Goal: Task Accomplishment & Management: Manage account settings

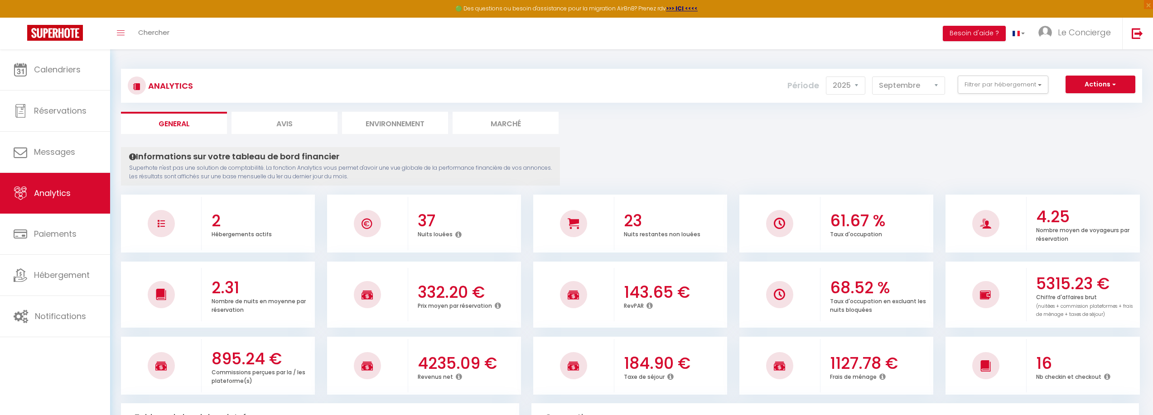
select select "2025"
select select "9"
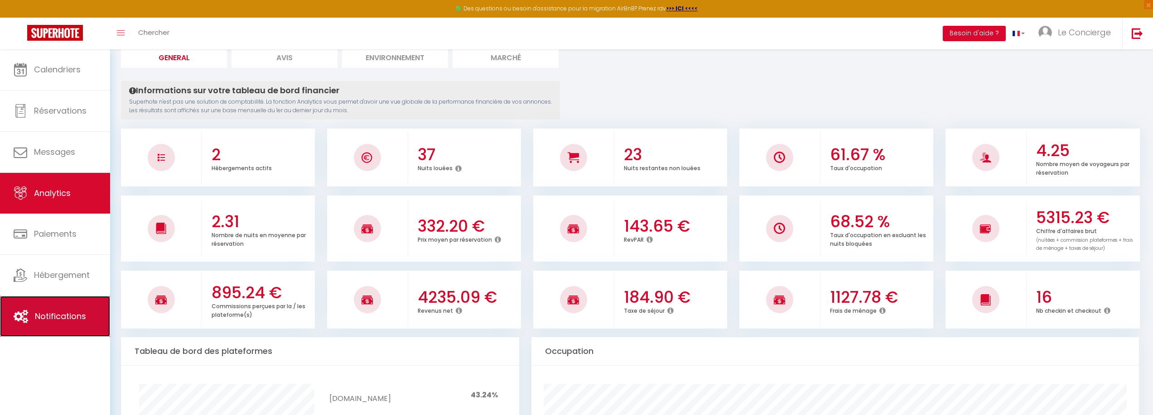
click at [63, 318] on span "Notifications" at bounding box center [60, 316] width 51 height 11
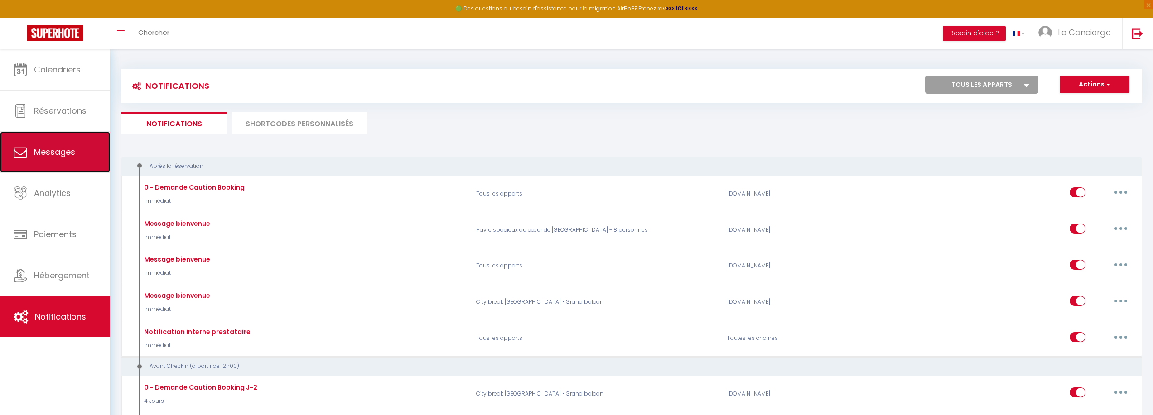
click at [67, 143] on link "Messages" at bounding box center [55, 152] width 110 height 41
select select "message"
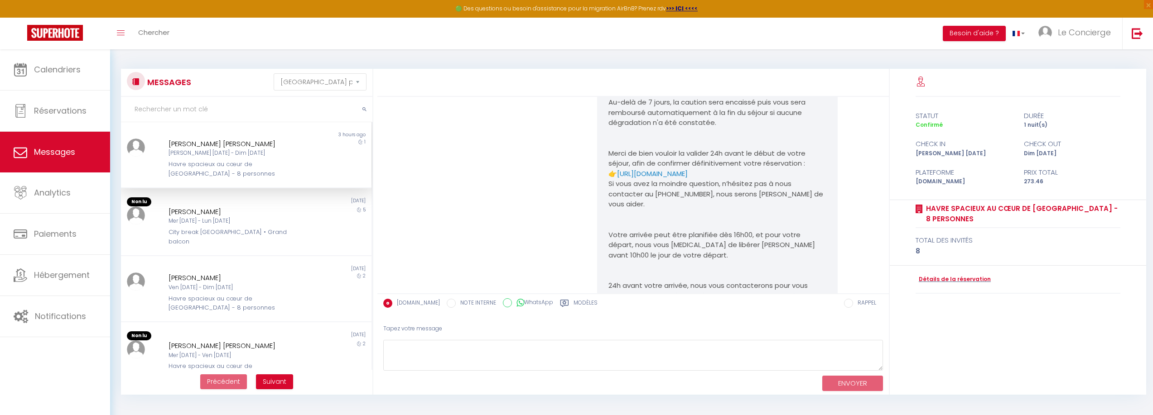
scroll to position [1288, 0]
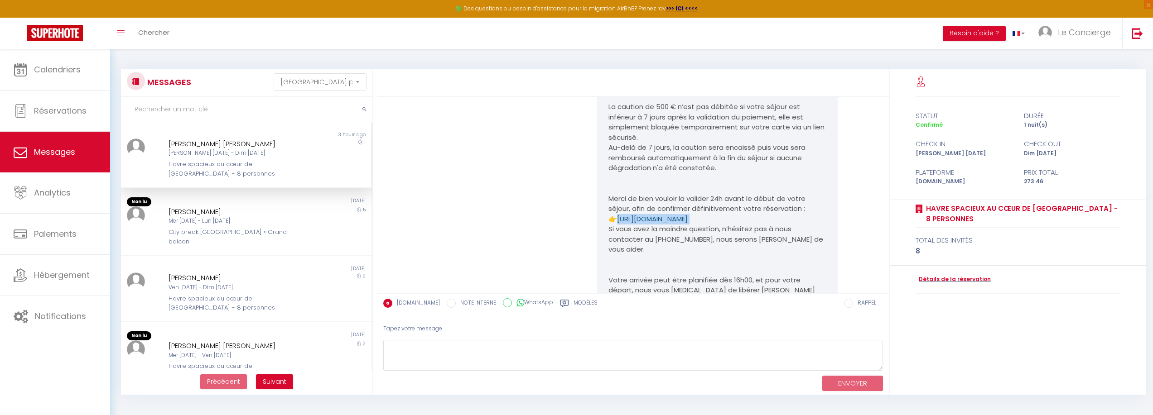
drag, startPoint x: 785, startPoint y: 220, endPoint x: 620, endPoint y: 218, distance: 165.3
click at [620, 218] on p "Merci de bien vouloir la valider 24h avant le début de votre séjour, afin de co…" at bounding box center [717, 209] width 218 height 31
click at [861, 272] on div "Note Sms" at bounding box center [864, 203] width 42 height 551
click at [278, 208] on div "[PERSON_NAME]" at bounding box center [235, 212] width 134 height 11
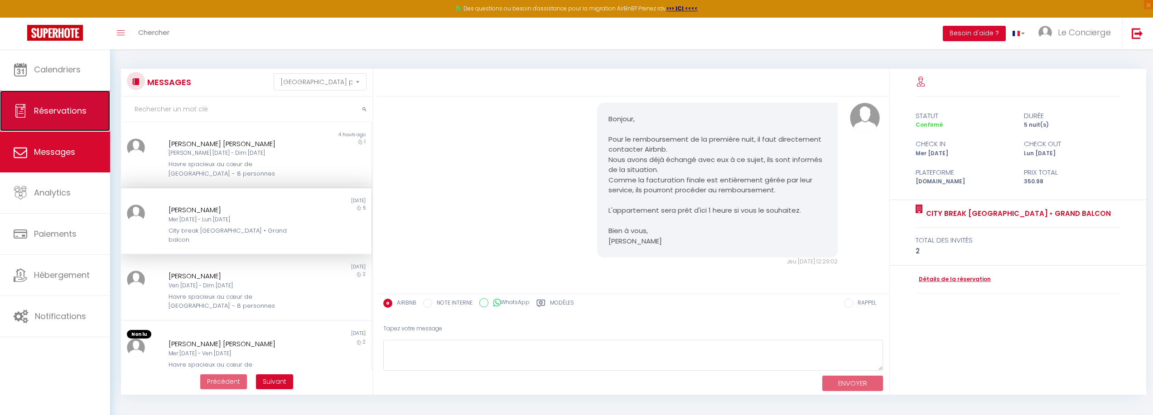
click at [69, 129] on link "Réservations" at bounding box center [55, 111] width 110 height 41
select select "not_cancelled"
select select
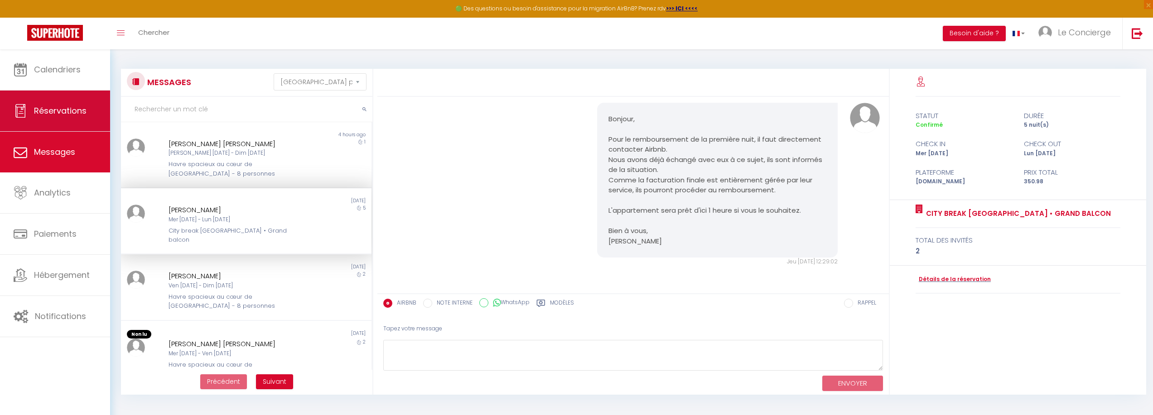
select select
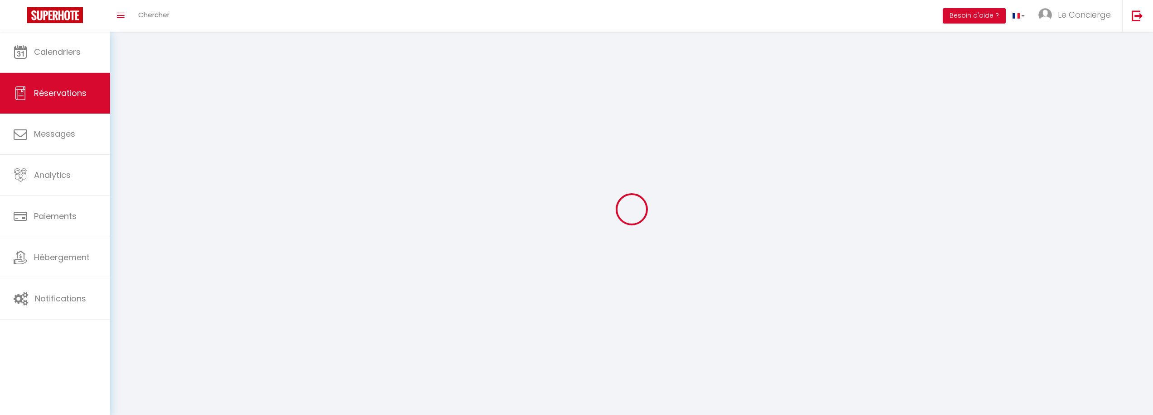
select select
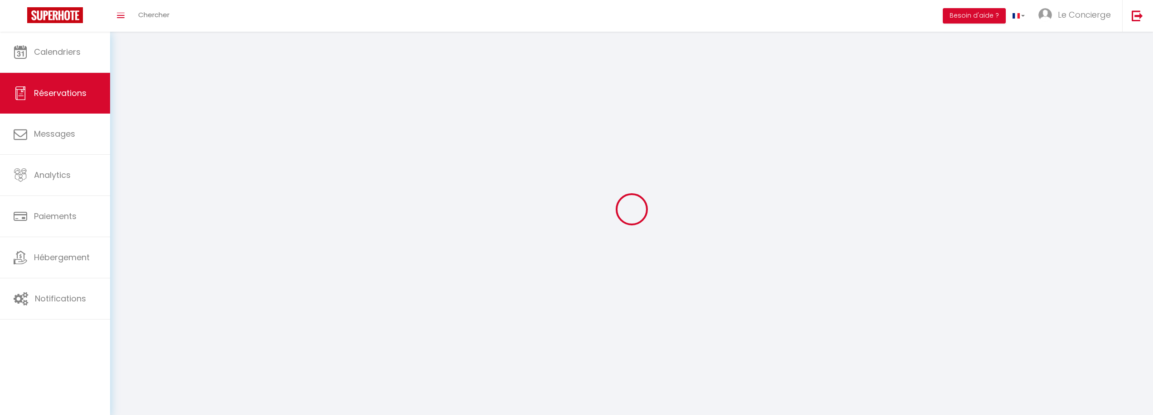
select select
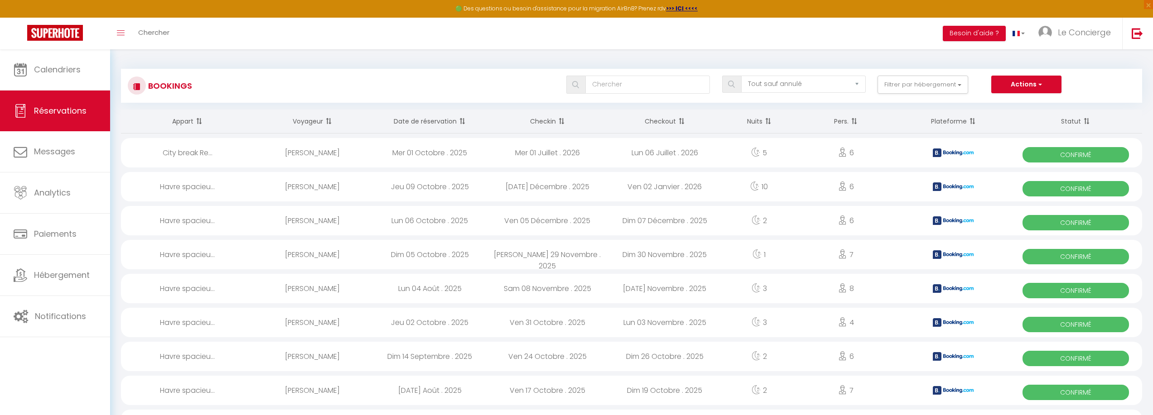
select select
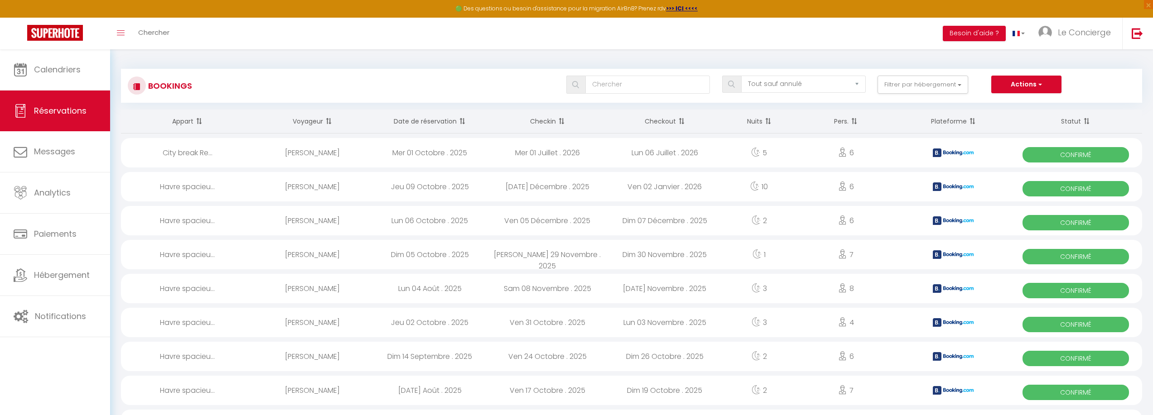
select select
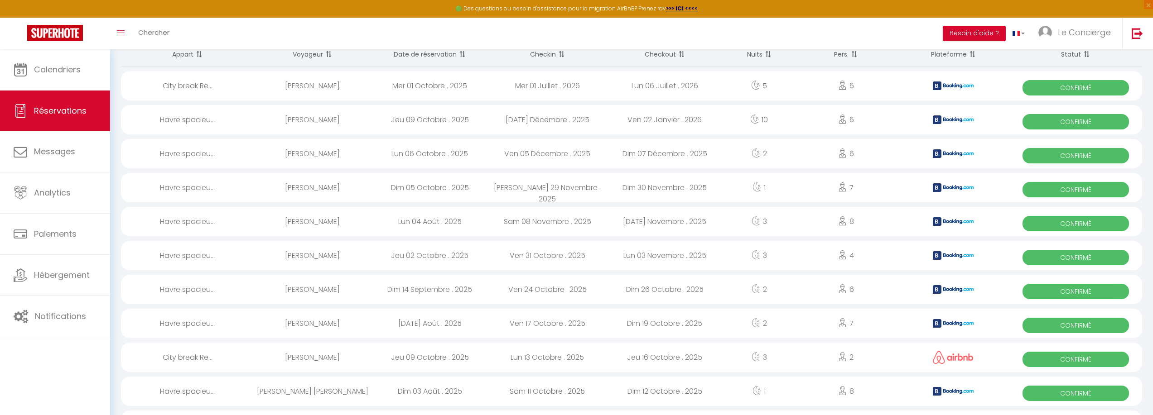
scroll to position [91, 0]
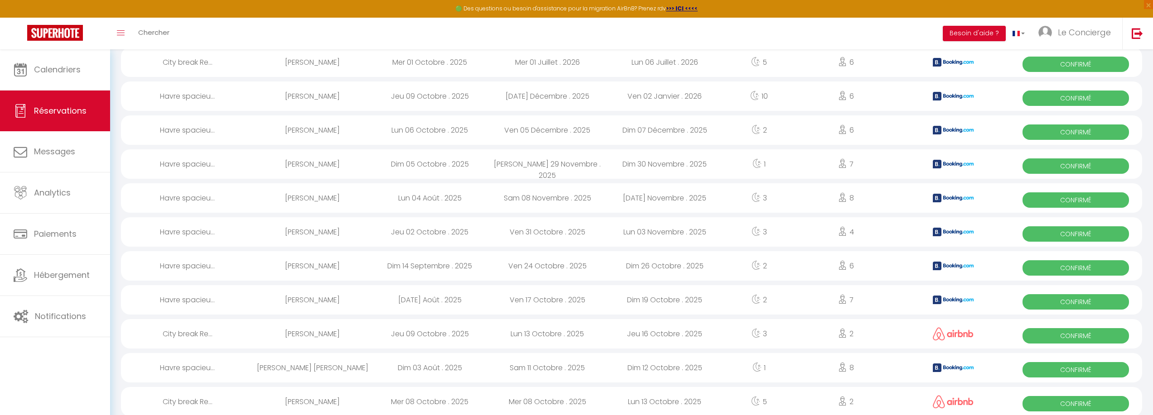
click at [554, 105] on div "[DATE] Décembre . 2025" at bounding box center [546, 96] width 117 height 29
select select "OK"
select select "KO"
select select "0"
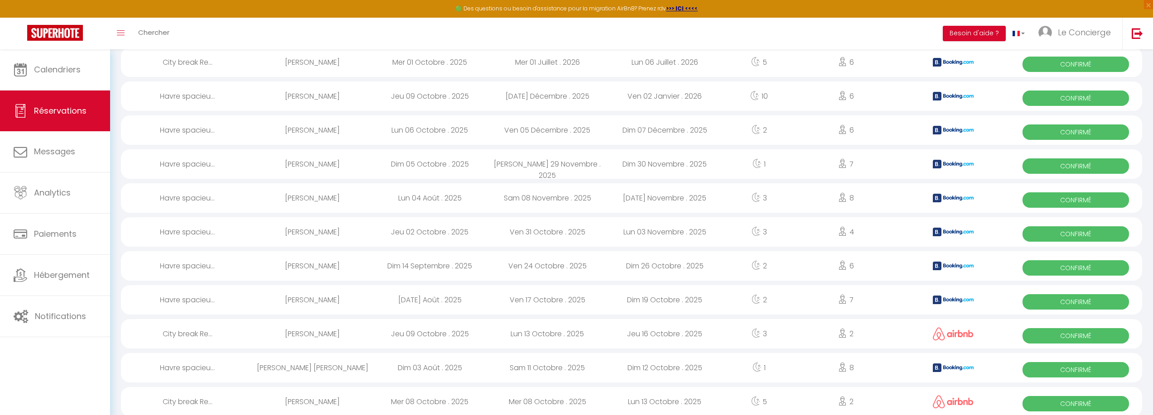
select select "1"
select select
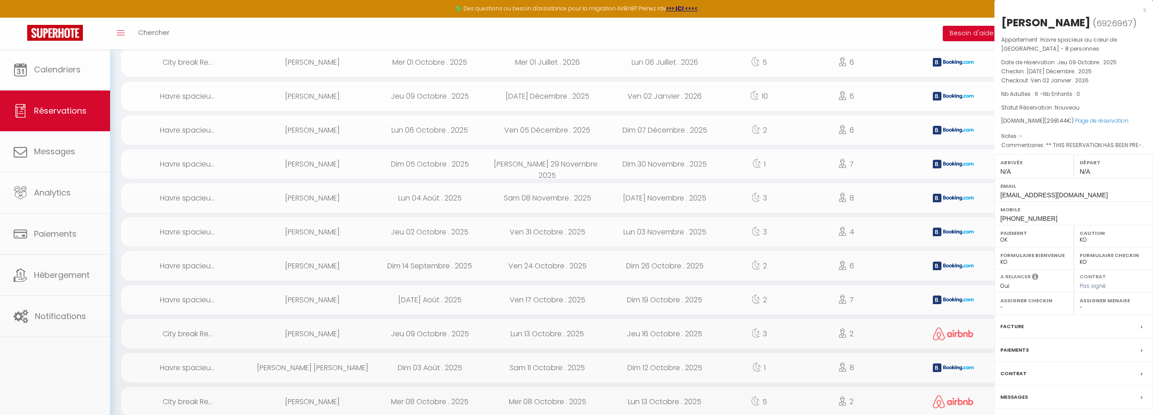
select select "48851"
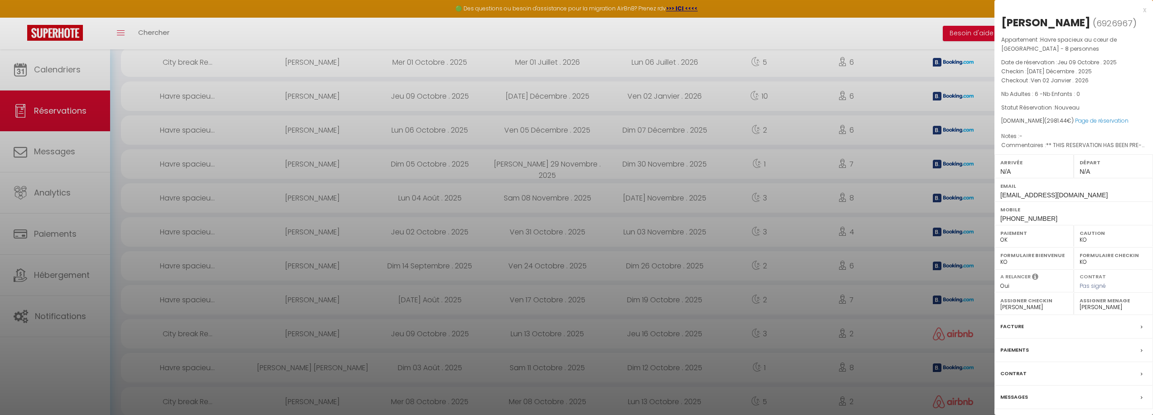
click at [766, 301] on div at bounding box center [576, 207] width 1153 height 415
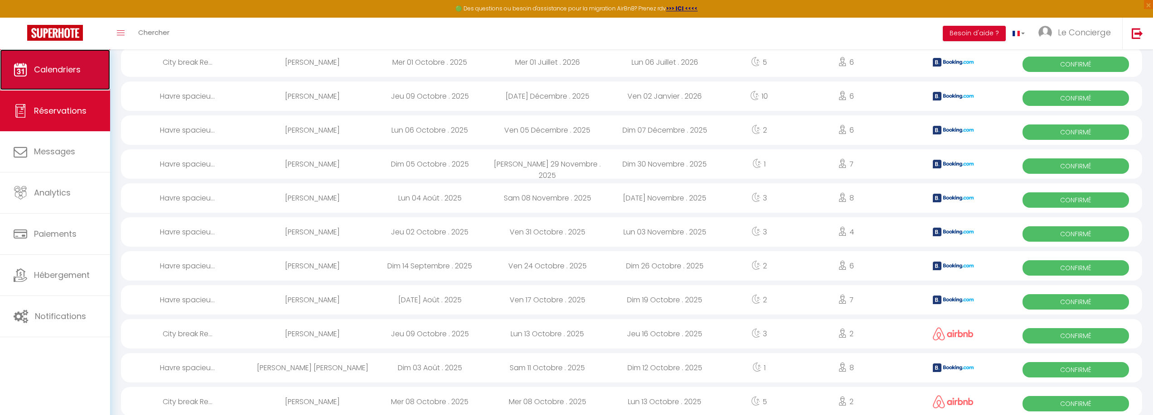
click at [77, 77] on link "Calendriers" at bounding box center [55, 69] width 110 height 41
